Goal: Browse casually: Explore the website without a specific task or goal

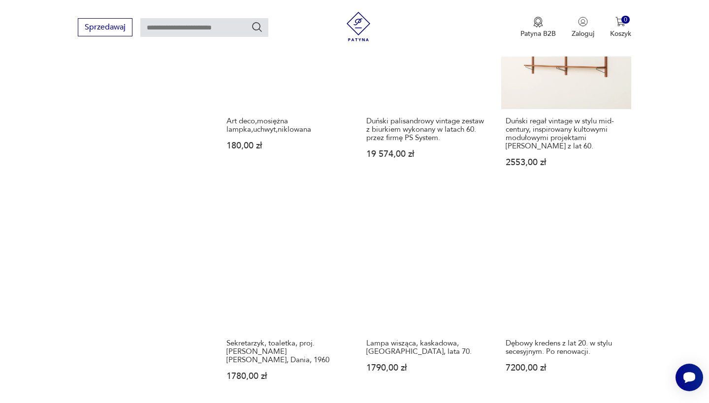
scroll to position [745, 0]
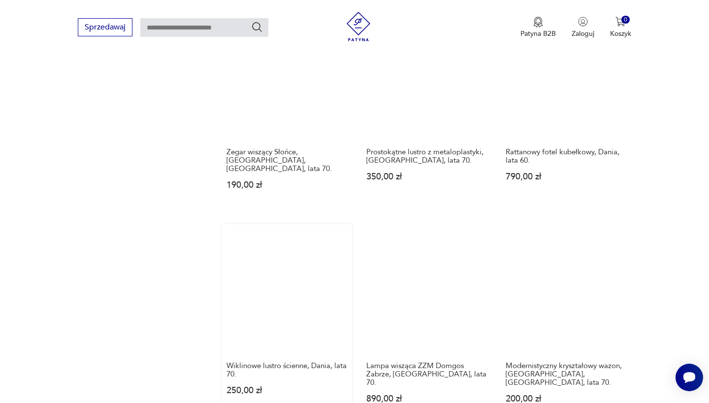
scroll to position [727, 0]
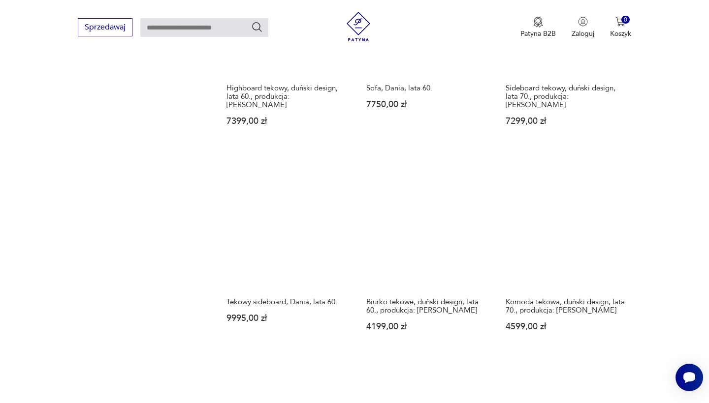
scroll to position [796, 0]
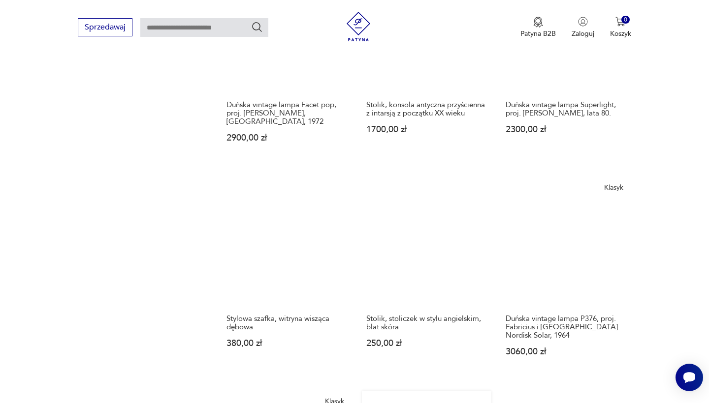
scroll to position [801, 0]
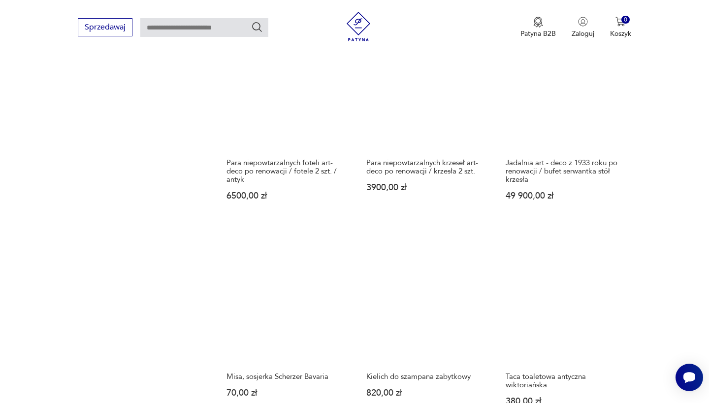
scroll to position [715, 0]
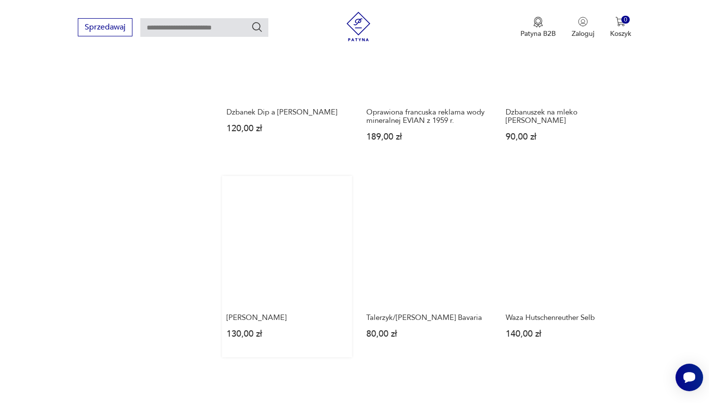
scroll to position [763, 0]
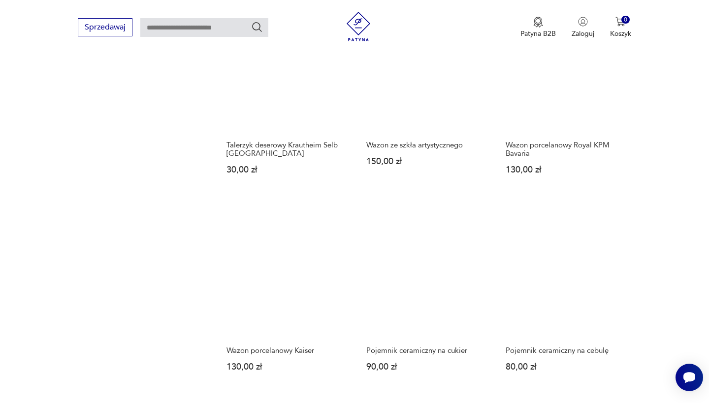
scroll to position [717, 0]
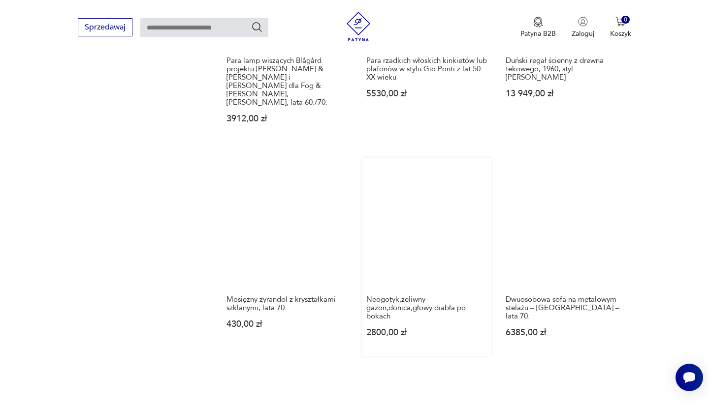
scroll to position [838, 0]
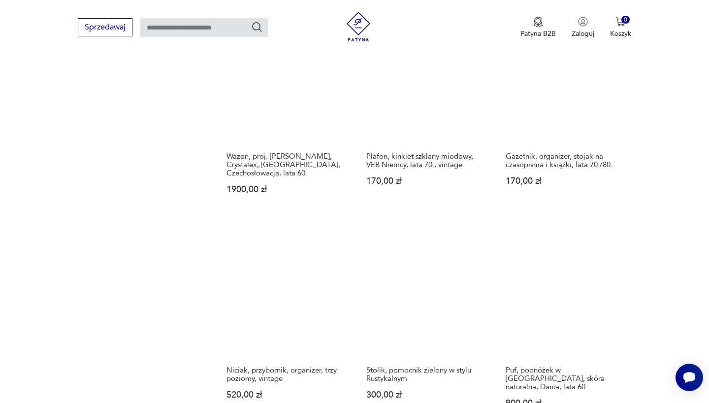
scroll to position [753, 0]
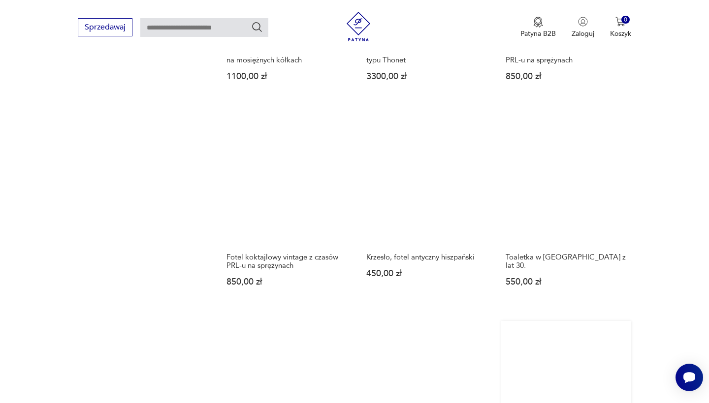
scroll to position [810, 0]
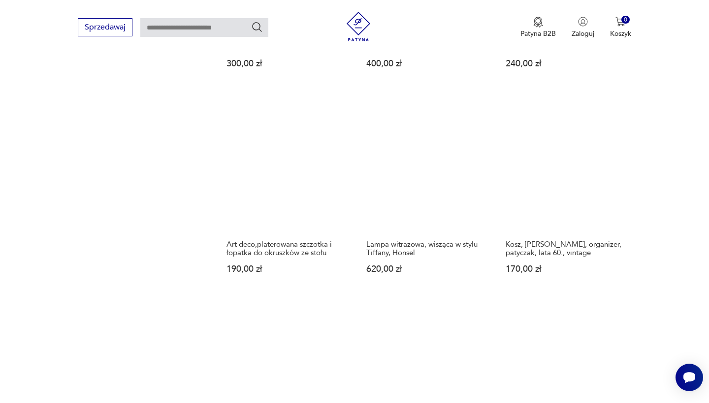
scroll to position [831, 0]
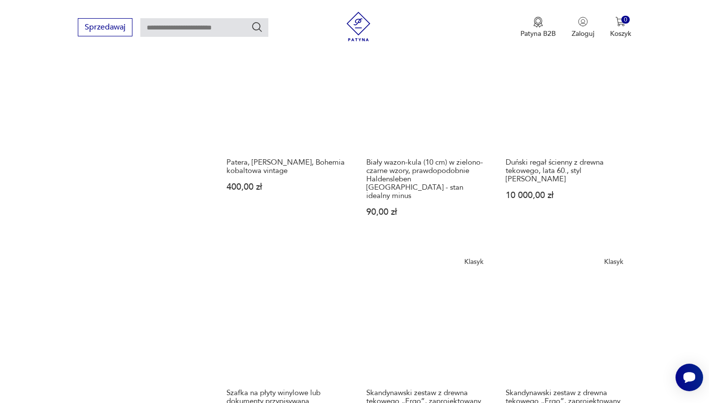
scroll to position [765, 0]
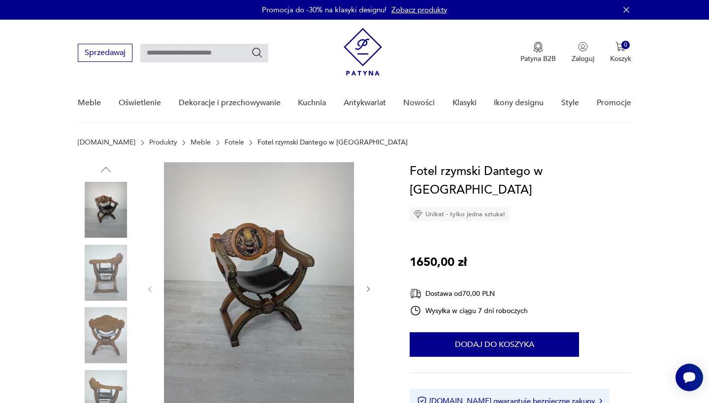
click at [108, 278] on img at bounding box center [106, 273] width 56 height 56
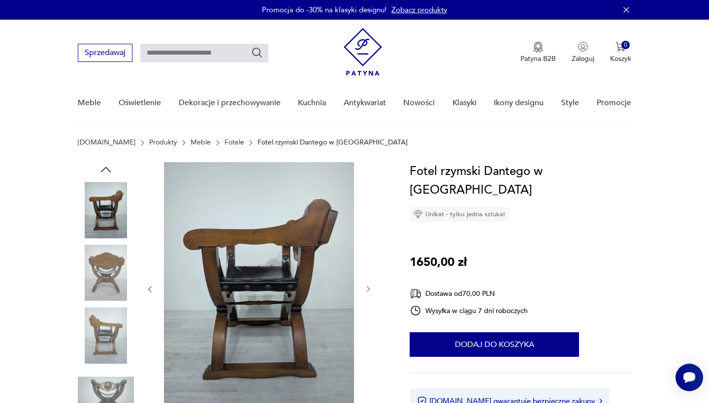
click at [108, 332] on img at bounding box center [106, 336] width 56 height 56
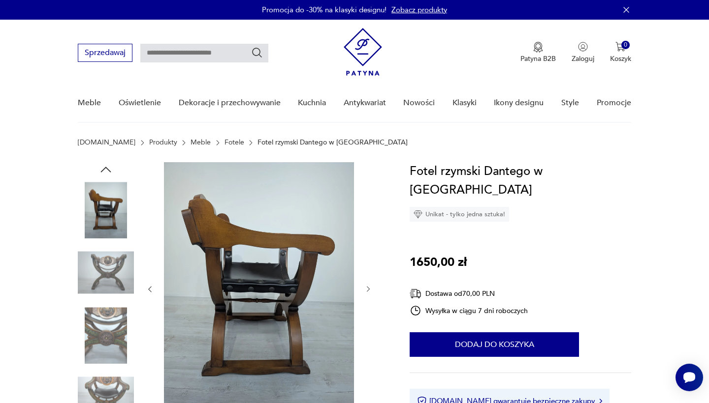
click at [111, 377] on img at bounding box center [106, 399] width 56 height 56
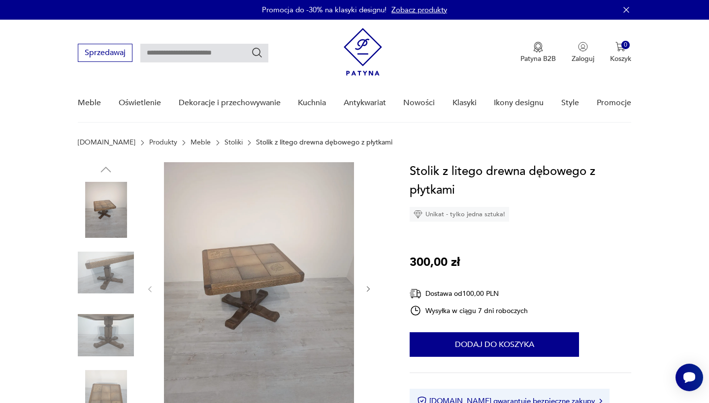
click at [112, 275] on img at bounding box center [106, 273] width 56 height 56
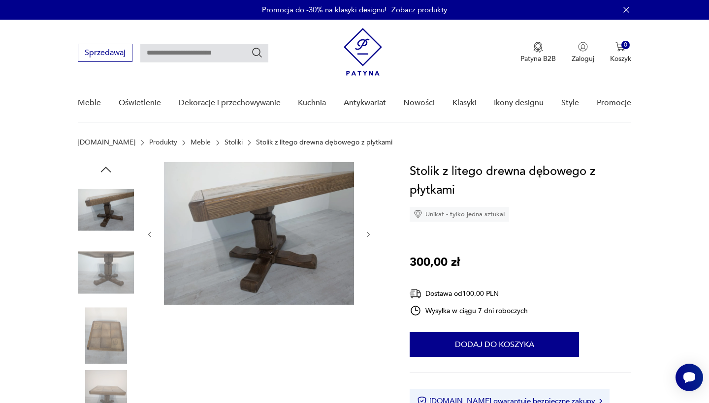
click at [111, 301] on div at bounding box center [106, 273] width 56 height 56
click at [113, 355] on img at bounding box center [106, 336] width 56 height 56
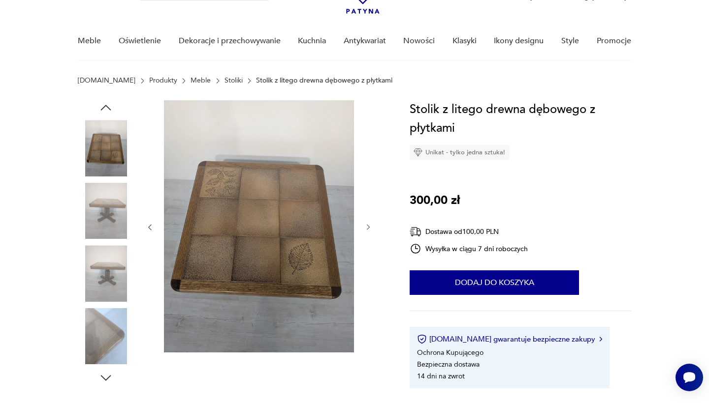
scroll to position [62, 0]
click at [99, 321] on img at bounding box center [106, 337] width 56 height 56
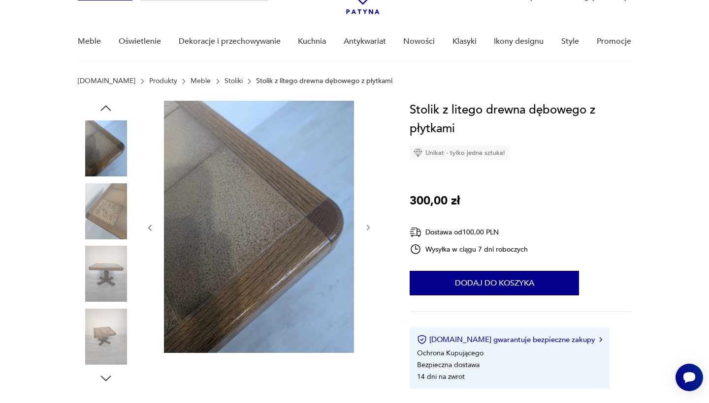
click at [101, 152] on img at bounding box center [106, 149] width 56 height 56
